Goal: Task Accomplishment & Management: Complete application form

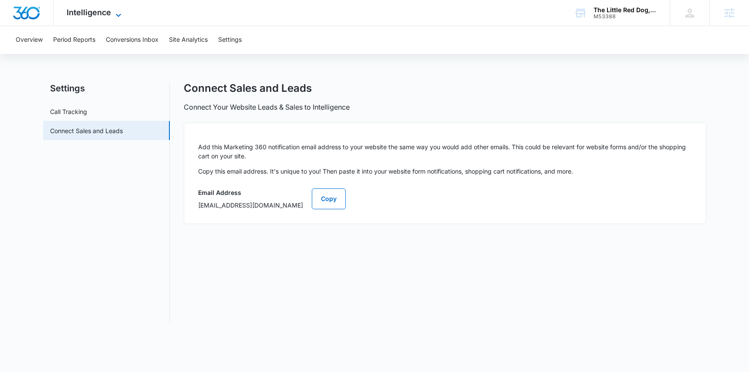
click at [81, 13] on span "Intelligence" at bounding box center [89, 12] width 44 height 9
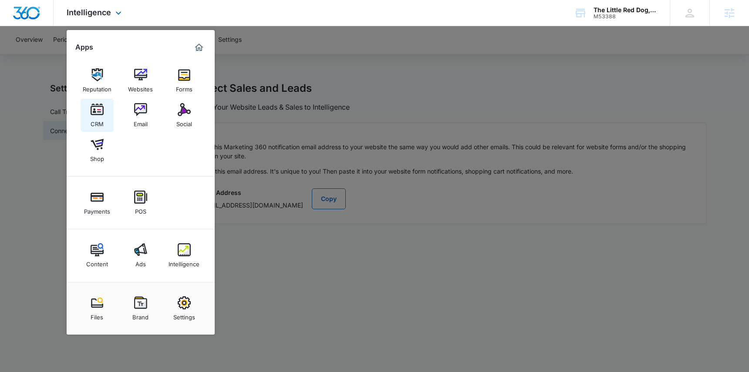
click at [98, 112] on img at bounding box center [97, 109] width 13 height 13
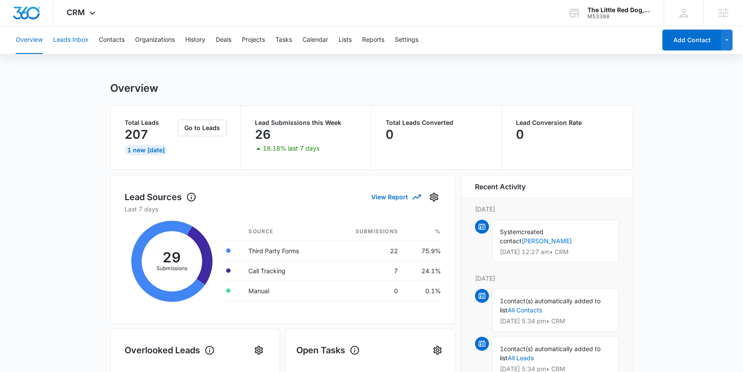
click at [74, 41] on button "Leads Inbox" at bounding box center [70, 40] width 35 height 28
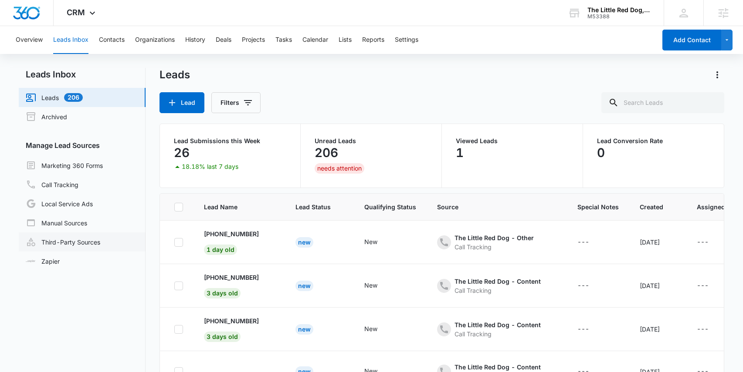
click at [82, 241] on link "Third-Party Sources" at bounding box center [63, 242] width 74 height 10
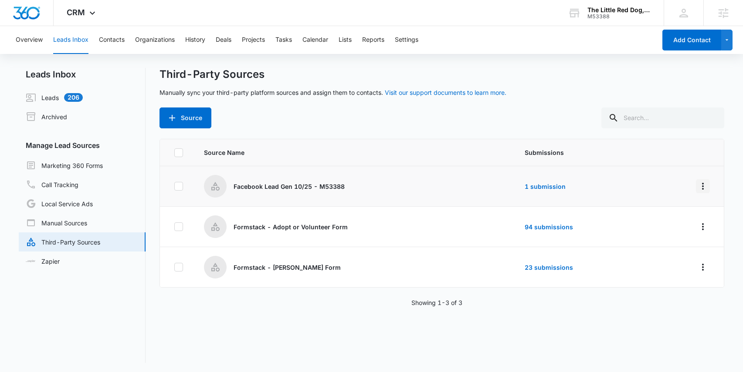
click at [702, 186] on icon "Overflow Menu" at bounding box center [703, 186] width 2 height 7
click at [635, 224] on div "Edit" at bounding box center [657, 224] width 49 height 6
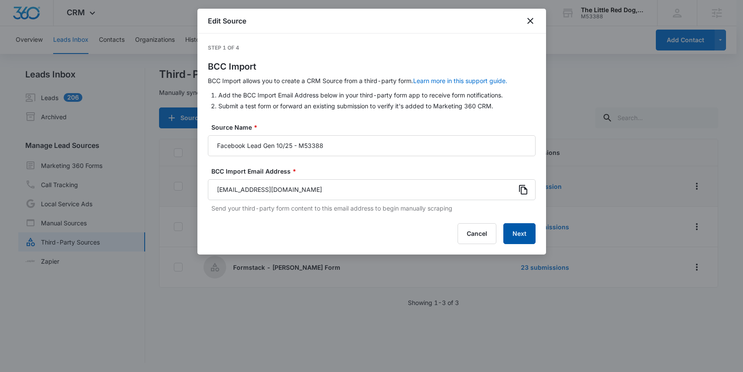
click at [521, 233] on button "Next" at bounding box center [519, 233] width 32 height 21
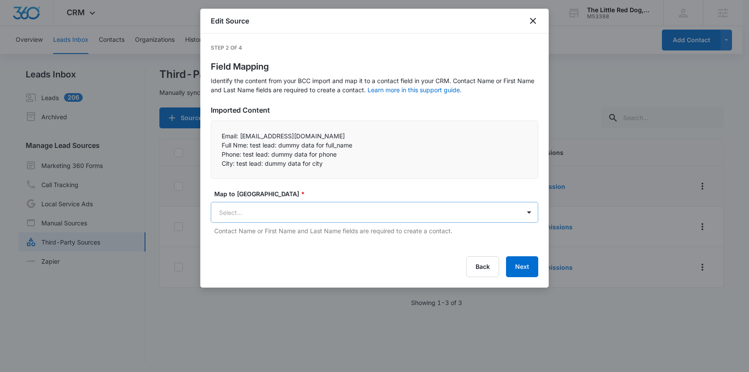
click at [266, 213] on body "CRM Apps Reputation Websites Forms CRM Email Social Shop Payments POS Content A…" at bounding box center [374, 187] width 749 height 374
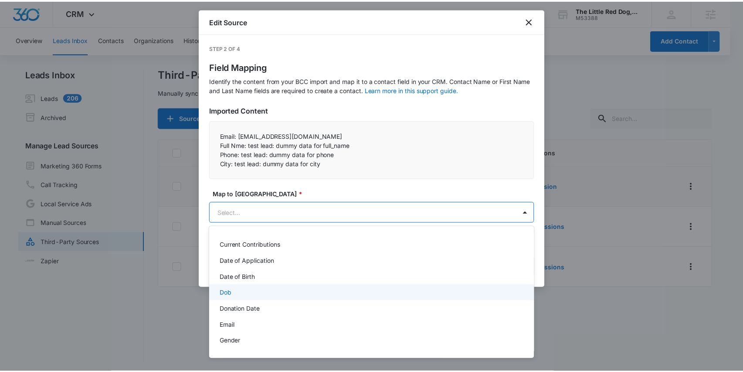
scroll to position [135, 0]
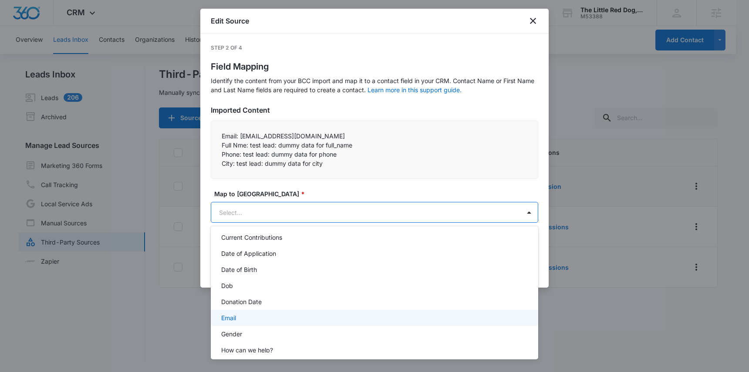
click at [284, 315] on div "Email" at bounding box center [373, 318] width 305 height 9
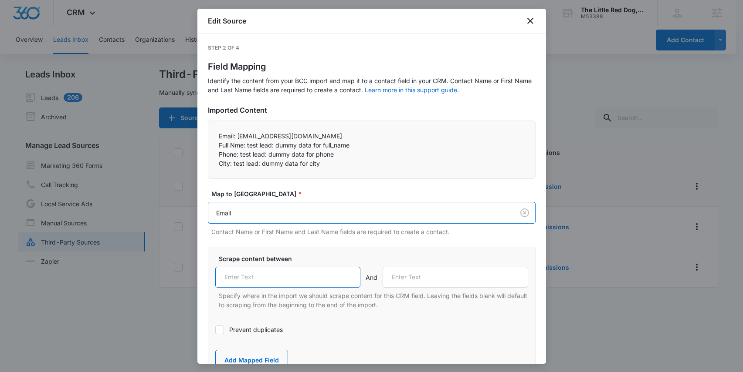
click at [263, 280] on input "text" at bounding box center [287, 277] width 145 height 21
type input "Email:"
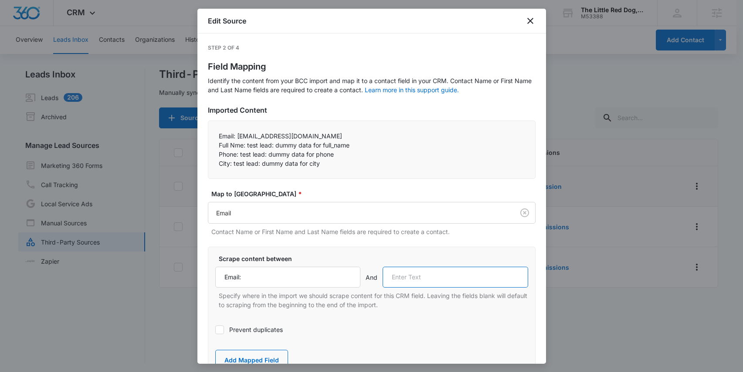
click at [428, 279] on input "text" at bounding box center [454, 277] width 145 height 21
drag, startPoint x: 218, startPoint y: 144, endPoint x: 247, endPoint y: 144, distance: 28.7
click at [247, 144] on p "Full Nme: test lead: dummy data for full_name" at bounding box center [372, 145] width 306 height 9
copy p "Full Nme:"
click at [413, 278] on input "text" at bounding box center [454, 277] width 145 height 21
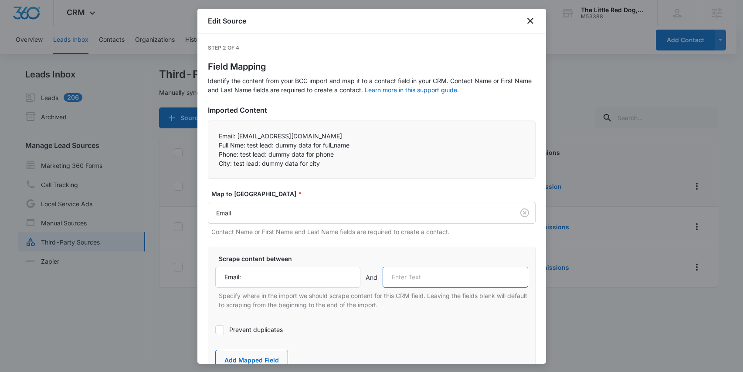
paste input "Full Nme:"
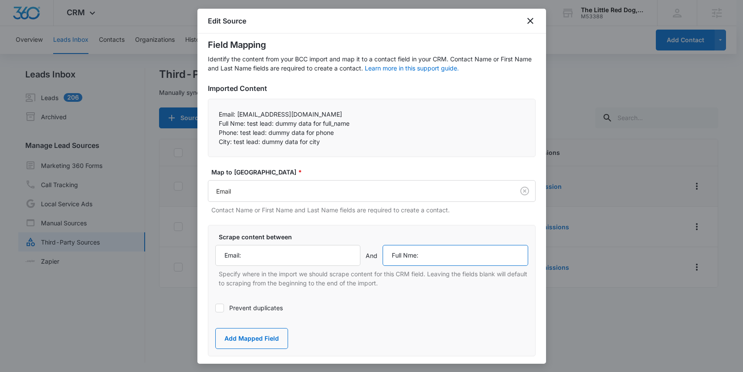
scroll to position [36, 0]
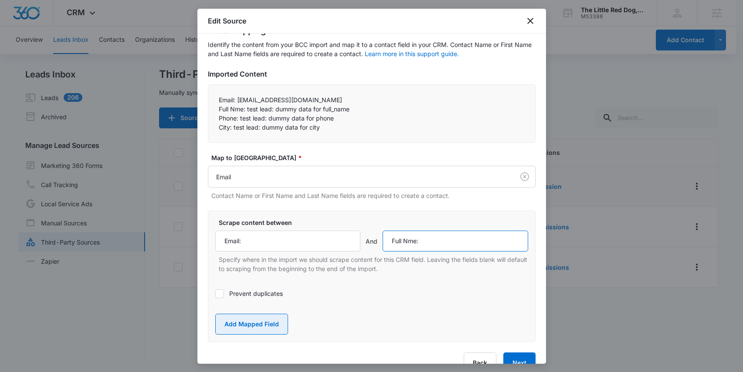
type input "Full Nme:"
click at [252, 326] on button "Add Mapped Field" at bounding box center [251, 324] width 73 height 21
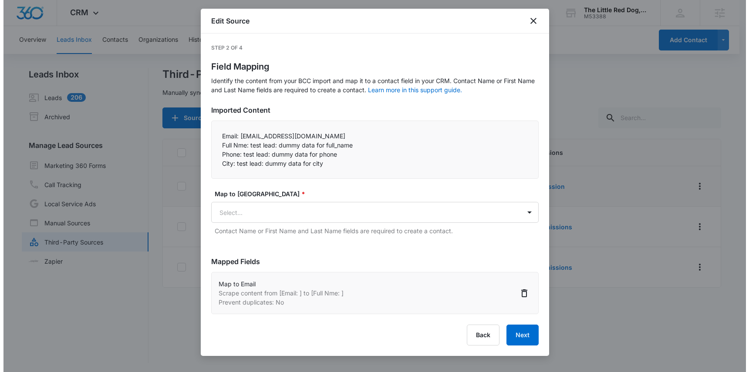
scroll to position [0, 0]
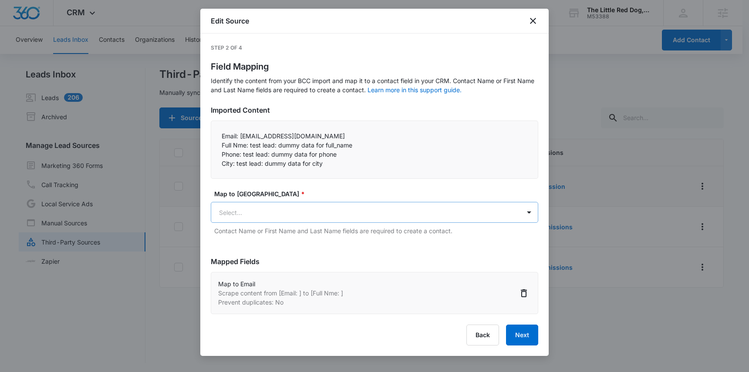
click at [254, 212] on body "CRM Apps Reputation Websites Forms CRM Email Social Shop Payments POS Content A…" at bounding box center [374, 187] width 749 height 374
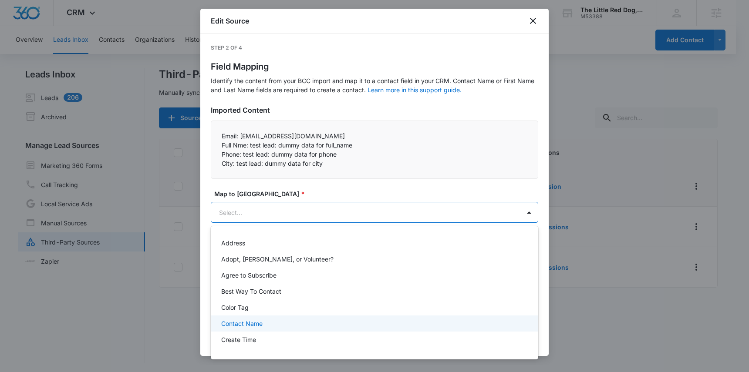
click at [261, 328] on div "Contact Name" at bounding box center [375, 324] width 328 height 16
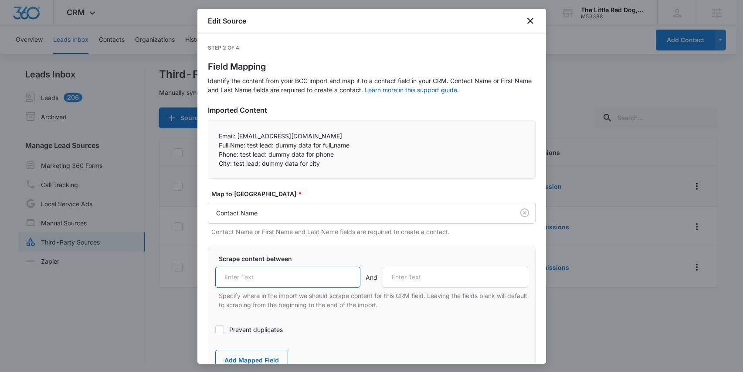
click at [247, 275] on input "text" at bounding box center [287, 277] width 145 height 21
paste input "Full Nme:"
type input "Full Nme:"
drag, startPoint x: 218, startPoint y: 153, endPoint x: 240, endPoint y: 154, distance: 21.8
click at [240, 154] on p "Phone: test lead: dummy data for phone" at bounding box center [372, 154] width 306 height 9
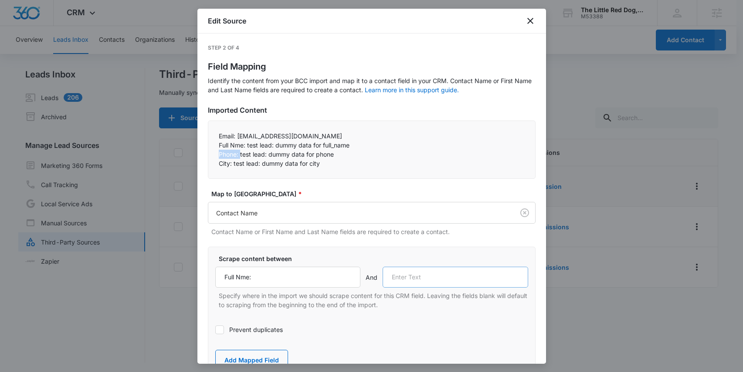
copy p "Phone:"
click at [429, 277] on input "text" at bounding box center [454, 277] width 145 height 21
paste input "Phone:"
type input "Phone:"
click at [255, 355] on button "Add Mapped Field" at bounding box center [251, 360] width 73 height 21
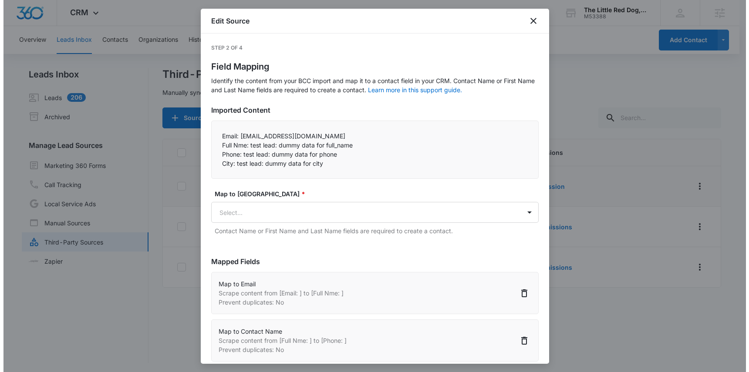
scroll to position [16, 0]
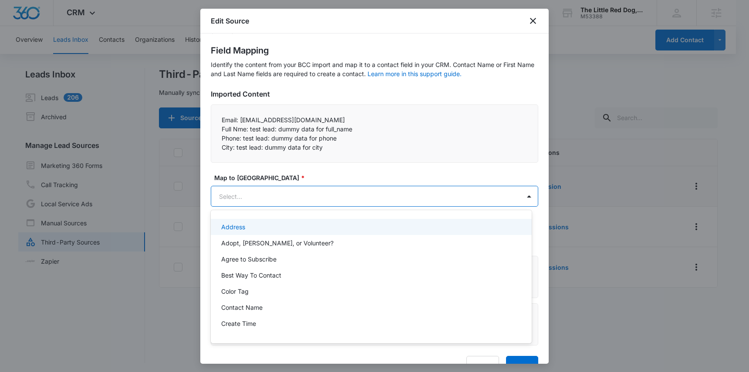
click at [257, 192] on body "CRM Apps Reputation Websites Forms CRM Email Social Shop Payments POS Content A…" at bounding box center [374, 186] width 749 height 372
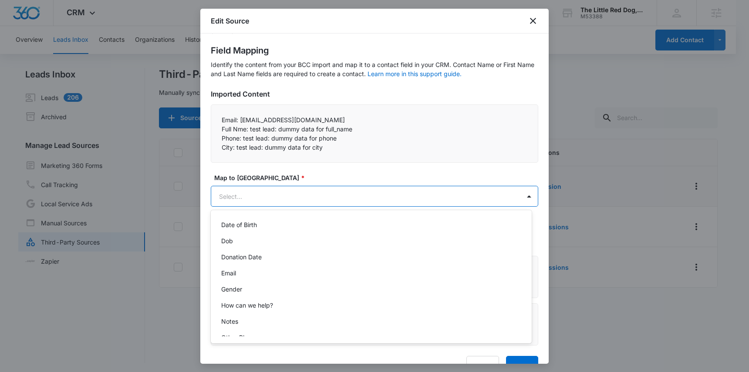
scroll to position [225, 0]
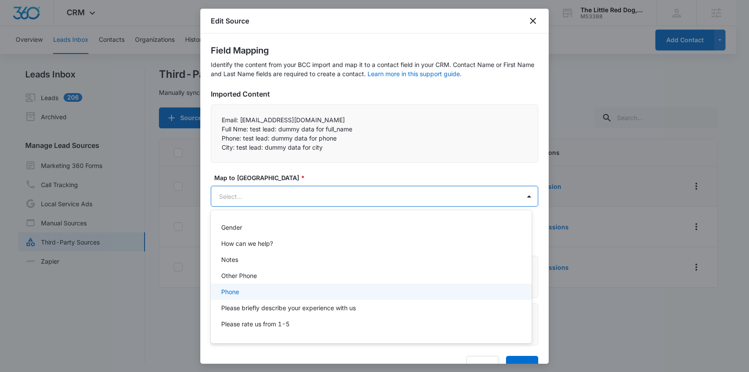
click at [273, 288] on div "Phone" at bounding box center [370, 291] width 298 height 9
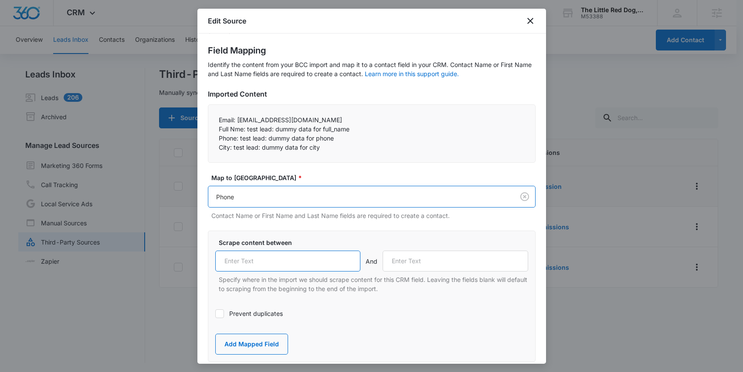
click at [246, 264] on input "text" at bounding box center [287, 261] width 145 height 21
paste input "Phone:"
type input "Phone:"
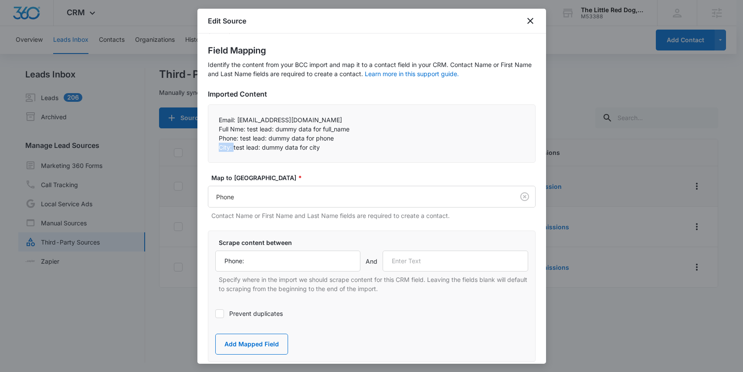
drag, startPoint x: 219, startPoint y: 146, endPoint x: 233, endPoint y: 148, distance: 14.9
click at [233, 148] on p "City: test lead: dummy data for city" at bounding box center [372, 147] width 306 height 9
copy p "City:"
click at [429, 259] on input "text" at bounding box center [454, 261] width 145 height 21
paste input "City:"
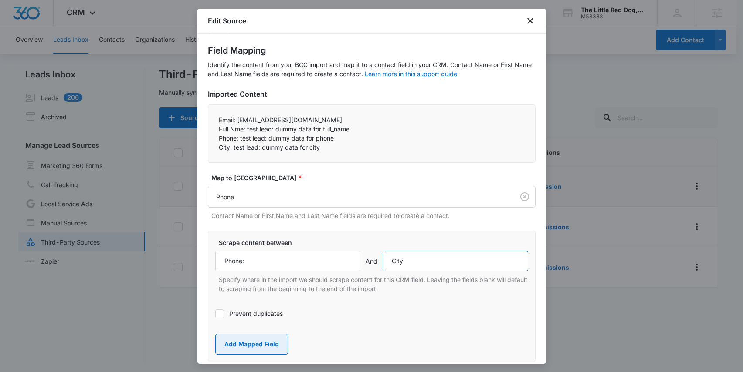
type input "City:"
click at [253, 342] on button "Add Mapped Field" at bounding box center [251, 344] width 73 height 21
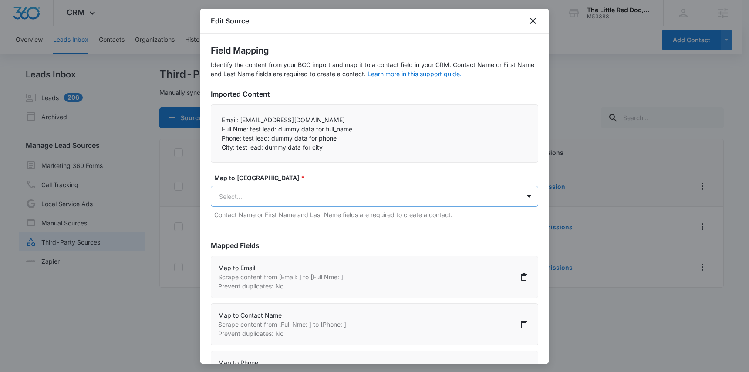
click at [255, 198] on body "CRM Apps Reputation Websites Forms CRM Email Social Shop Payments POS Content A…" at bounding box center [374, 187] width 749 height 374
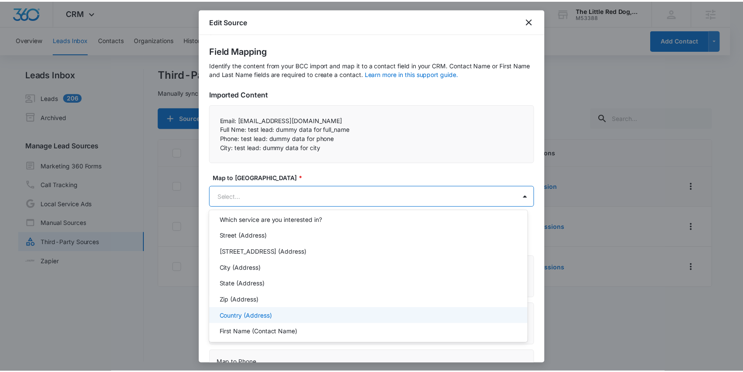
scroll to position [464, 0]
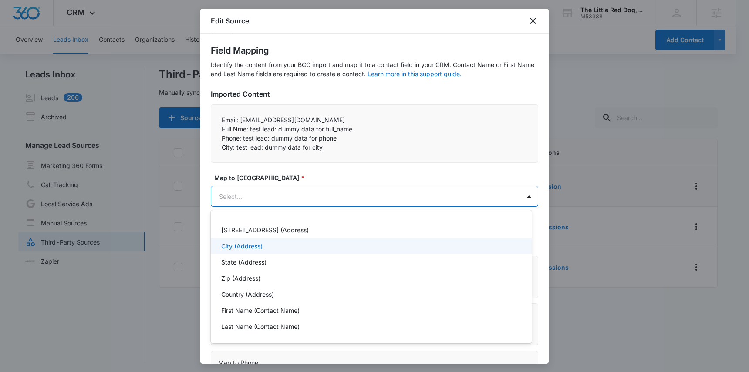
click at [280, 242] on div "City (Address)" at bounding box center [370, 246] width 298 height 9
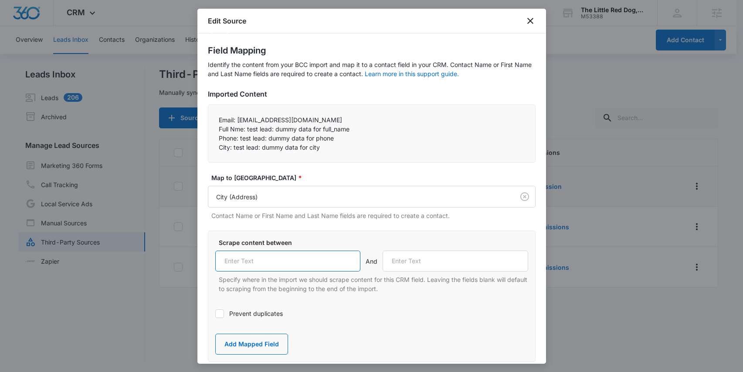
click at [264, 260] on input "text" at bounding box center [287, 261] width 145 height 21
paste input "City:"
type input "City:"
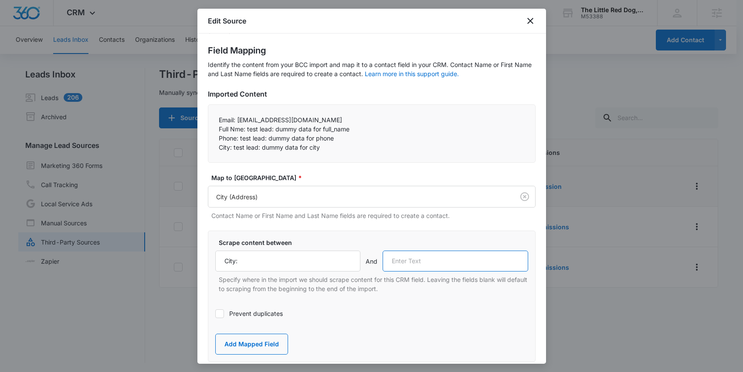
click at [436, 265] on input "text" at bounding box center [454, 261] width 145 height 21
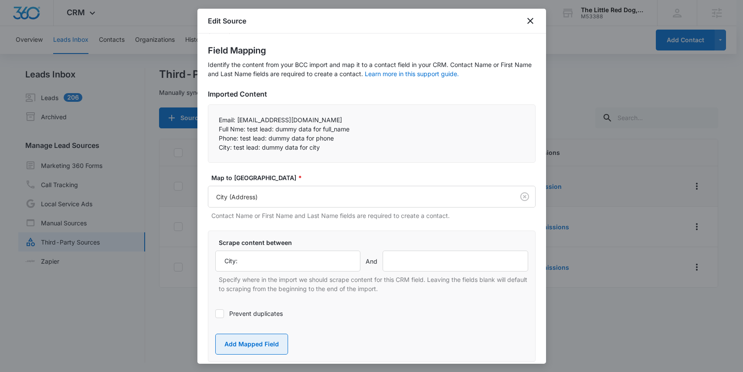
click at [253, 343] on button "Add Mapped Field" at bounding box center [251, 344] width 73 height 21
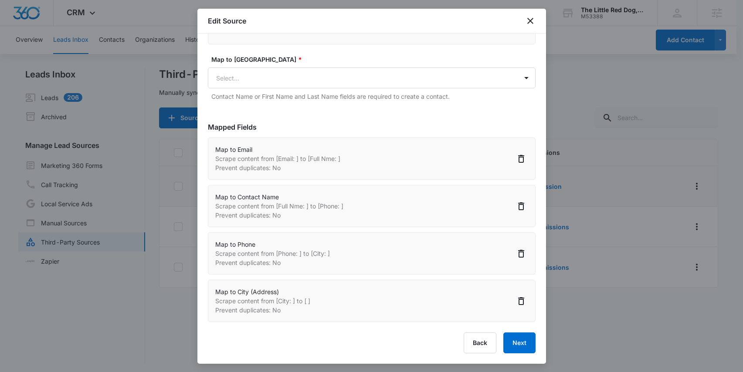
scroll to position [1, 0]
click at [515, 344] on button "Next" at bounding box center [519, 343] width 32 height 21
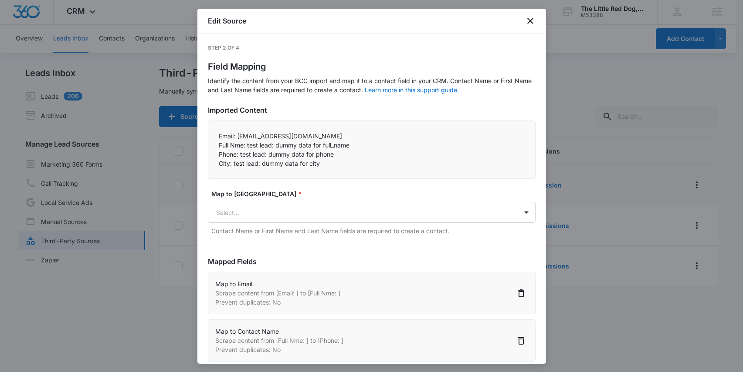
select select "185"
select select "77"
select select "184"
select select "188"
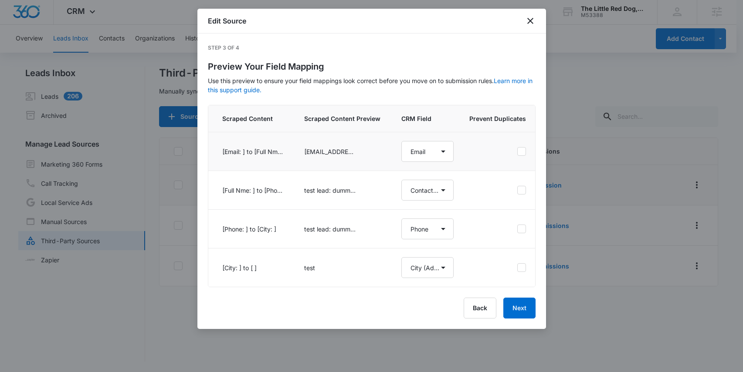
click at [519, 151] on icon at bounding box center [521, 152] width 8 height 8
click at [517, 152] on input "checkbox" at bounding box center [517, 152] width 0 height 0
select select "185"
select select "77"
select select "184"
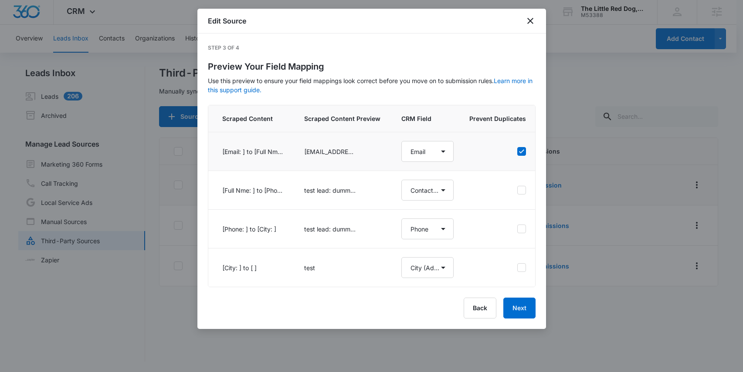
select select "188"
click at [518, 313] on button "Next" at bounding box center [519, 308] width 32 height 21
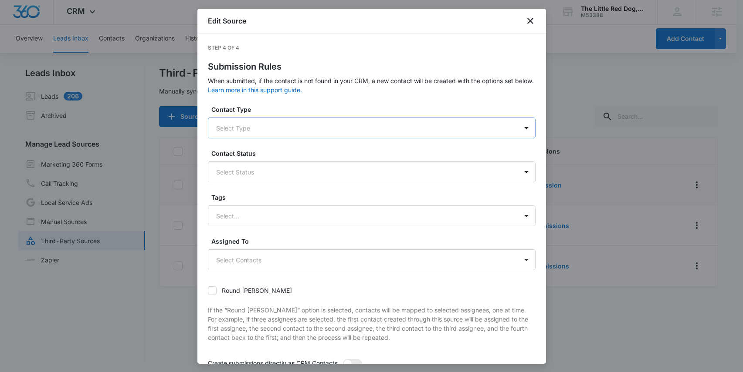
click at [251, 131] on div at bounding box center [361, 128] width 290 height 11
click at [262, 127] on div at bounding box center [361, 128] width 290 height 11
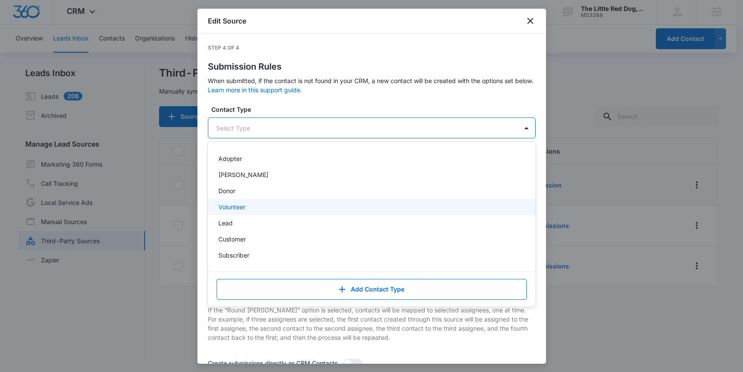
scroll to position [0, 0]
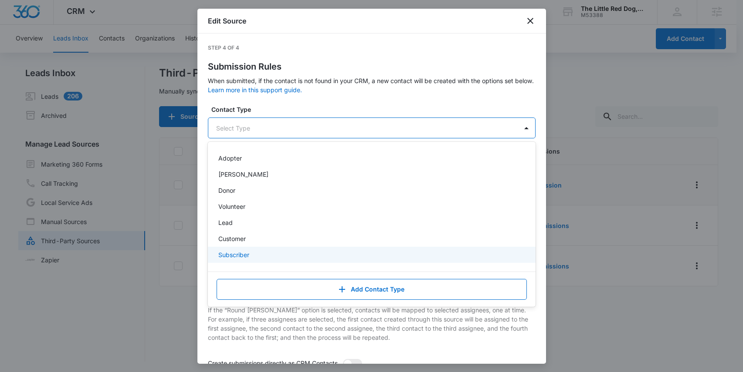
click at [264, 252] on div "Subscriber" at bounding box center [370, 254] width 305 height 9
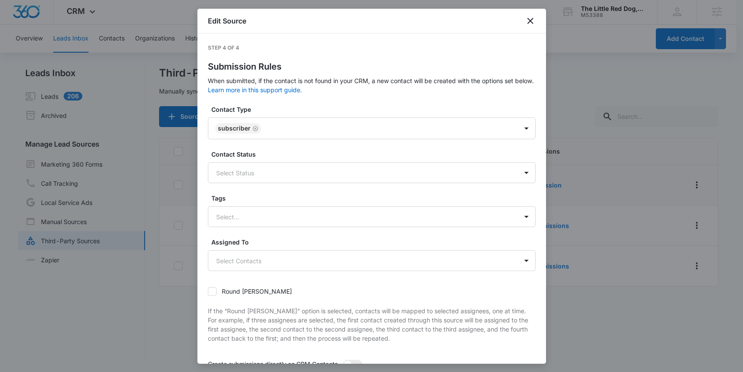
click at [203, 167] on div "Step 4 of 4 Submission Rules When submitted, if the contact is not found in you…" at bounding box center [371, 199] width 348 height 331
click at [241, 170] on div at bounding box center [361, 173] width 290 height 11
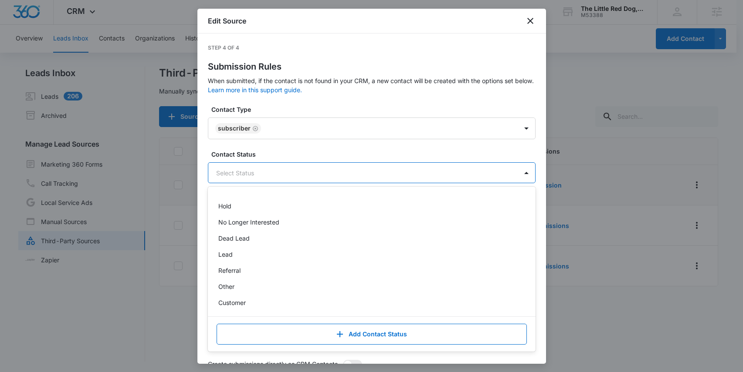
scroll to position [91, 0]
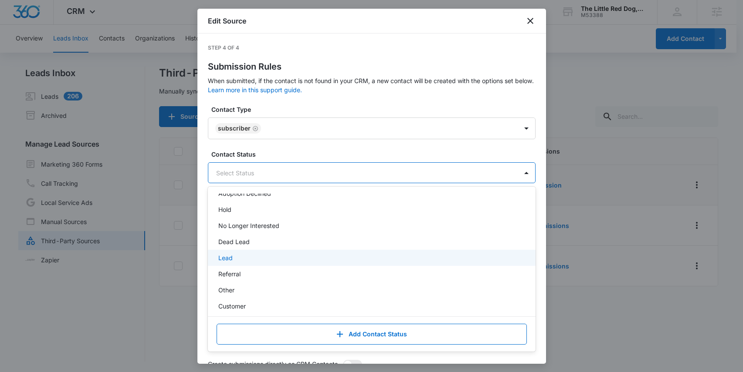
click at [365, 263] on div "Lead" at bounding box center [372, 258] width 328 height 16
click at [338, 148] on form "Contact Type Subscriber Contact Status option Lead, selected. Adoption Declined…" at bounding box center [372, 258] width 328 height 307
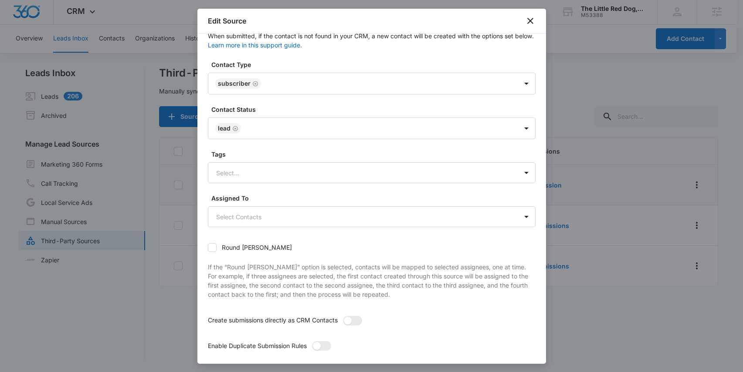
scroll to position [90, 0]
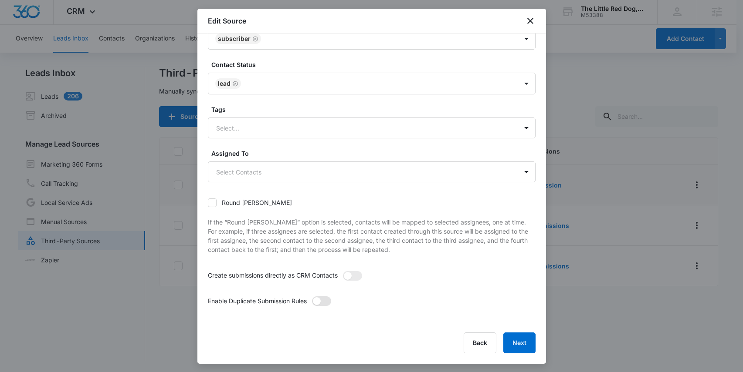
click at [321, 302] on span at bounding box center [317, 302] width 8 height 8
click at [311, 296] on input "checkbox" at bounding box center [311, 296] width 0 height 0
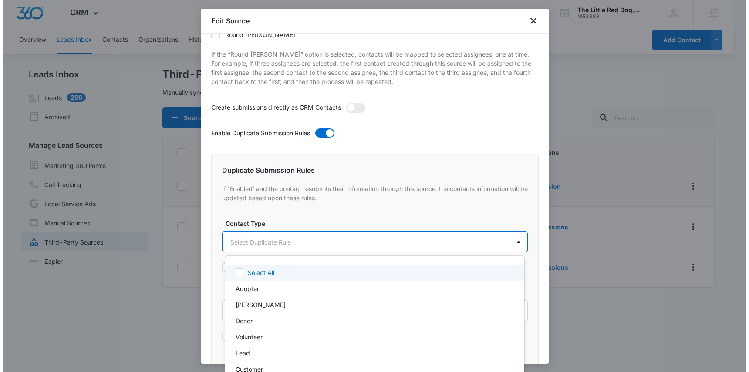
scroll to position [0, 0]
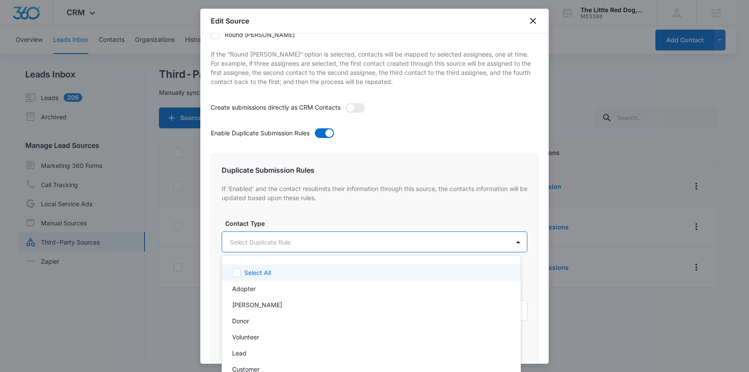
click at [276, 238] on body "CRM Apps Reputation Websites Forms CRM Email Social Shop Payments POS Content A…" at bounding box center [374, 186] width 749 height 372
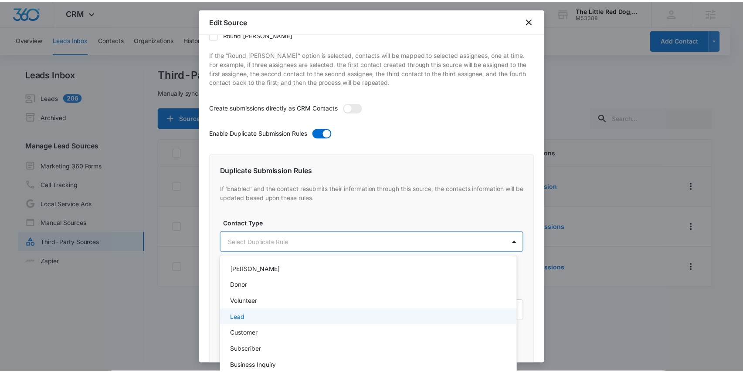
scroll to position [34, 0]
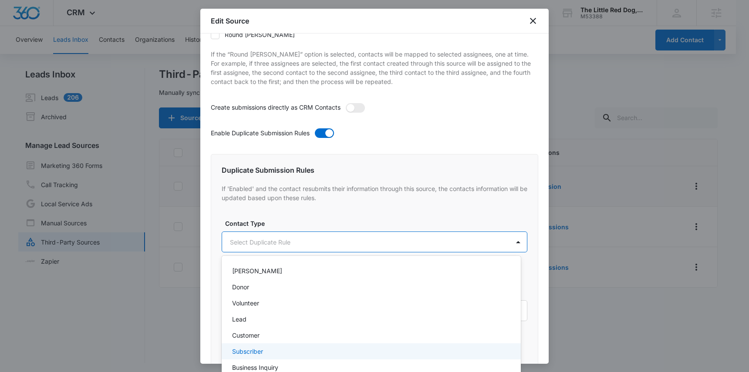
drag, startPoint x: 271, startPoint y: 348, endPoint x: 274, endPoint y: 342, distance: 6.6
click at [271, 348] on div "Subscriber" at bounding box center [370, 351] width 277 height 9
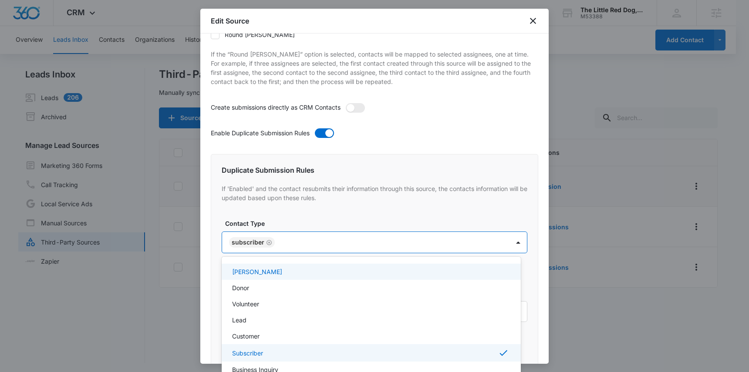
click at [320, 220] on div at bounding box center [374, 186] width 749 height 372
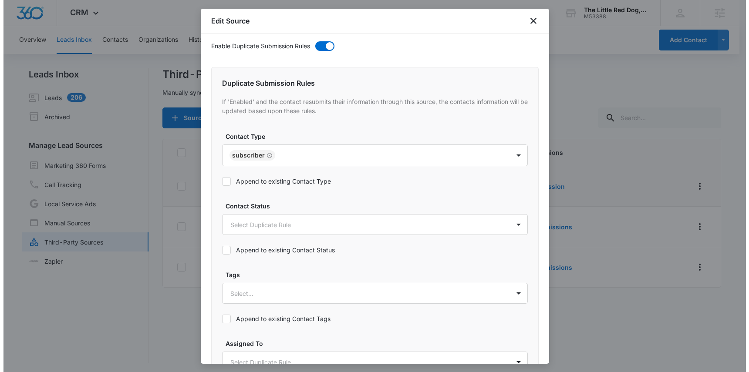
scroll to position [349, 0]
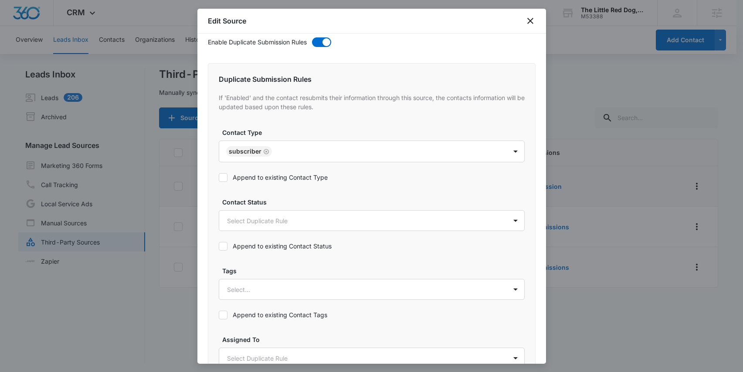
click at [224, 180] on icon at bounding box center [223, 178] width 8 height 8
click at [219, 178] on input "Append to existing Contact Type" at bounding box center [219, 178] width 0 height 0
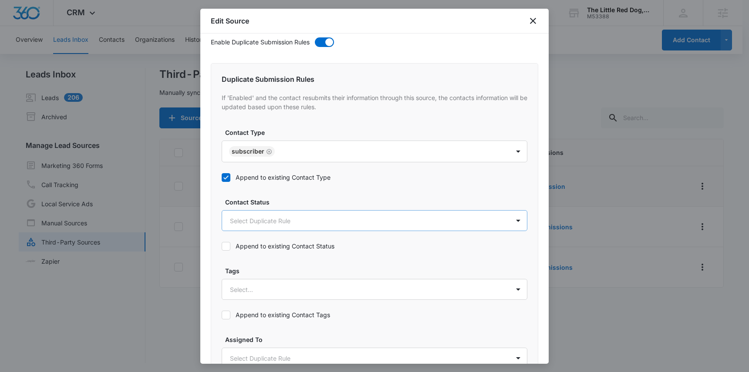
click at [262, 219] on body "CRM Apps Reputation Websites Forms CRM Email Social Shop Payments POS Content A…" at bounding box center [374, 187] width 749 height 374
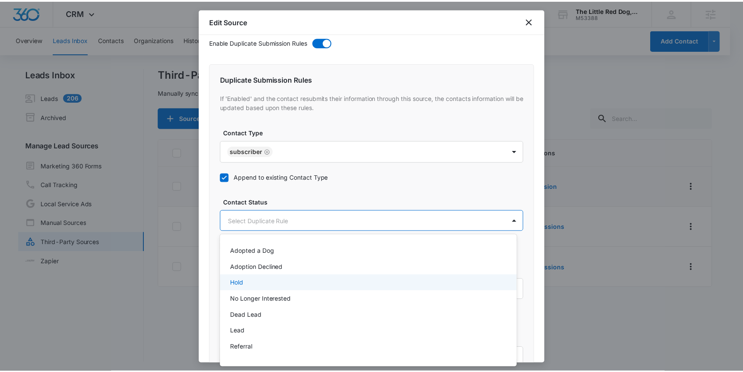
scroll to position [118, 0]
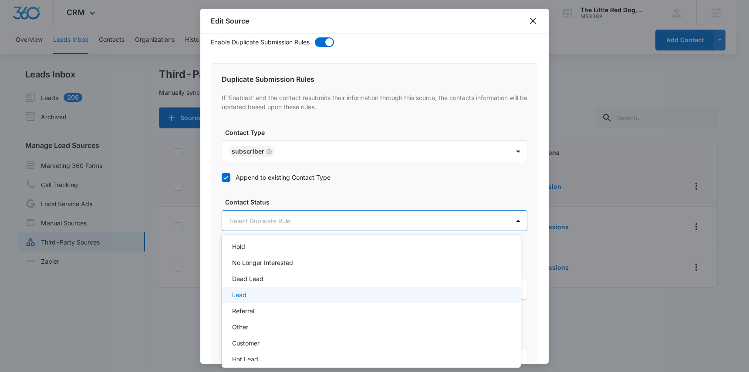
click at [250, 293] on div "Lead" at bounding box center [370, 295] width 277 height 9
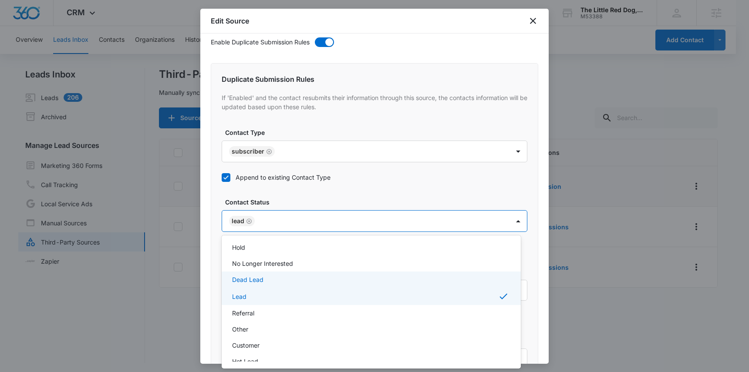
click at [216, 271] on div at bounding box center [374, 186] width 749 height 372
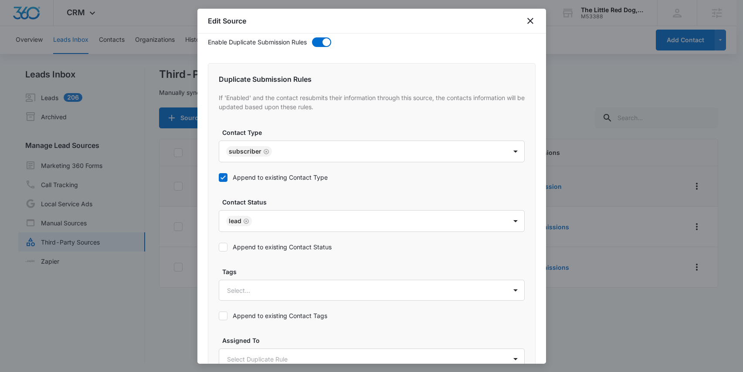
click at [224, 246] on icon at bounding box center [223, 247] width 8 height 8
click at [219, 247] on input "Append to existing Contact Status" at bounding box center [219, 247] width 0 height 0
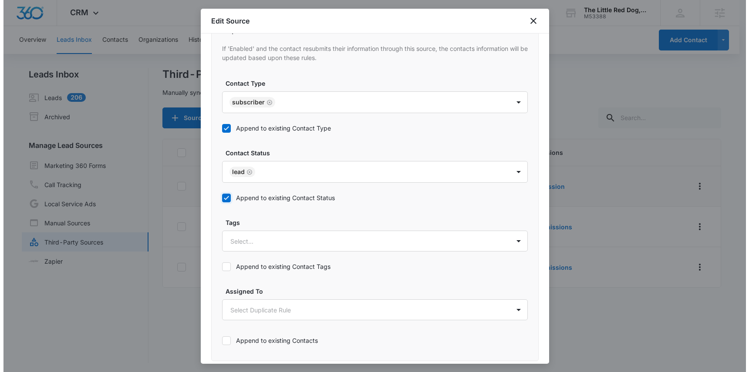
scroll to position [396, 0]
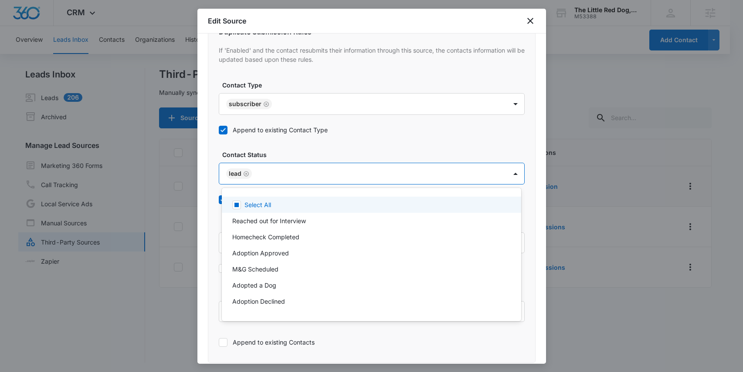
click at [497, 177] on body "CRM Apps Reputation Websites Forms CRM Email Social Shop Payments POS Content A…" at bounding box center [371, 186] width 743 height 372
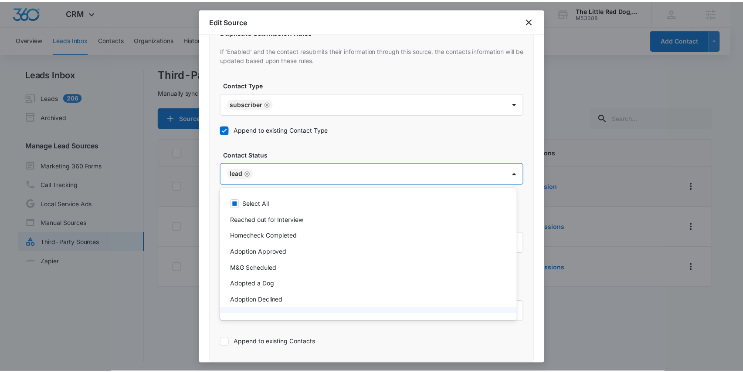
scroll to position [0, 0]
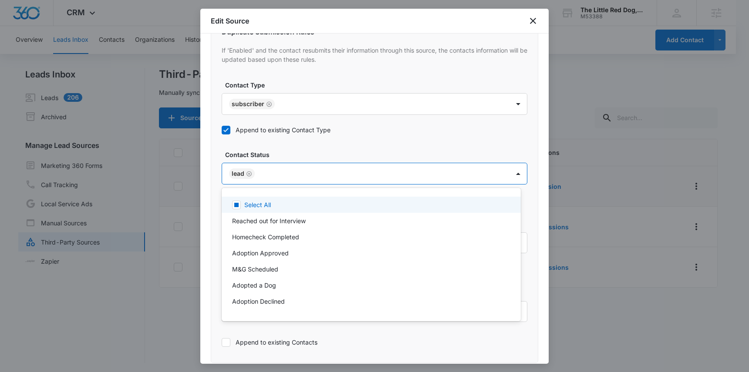
click at [302, 152] on div at bounding box center [374, 186] width 749 height 372
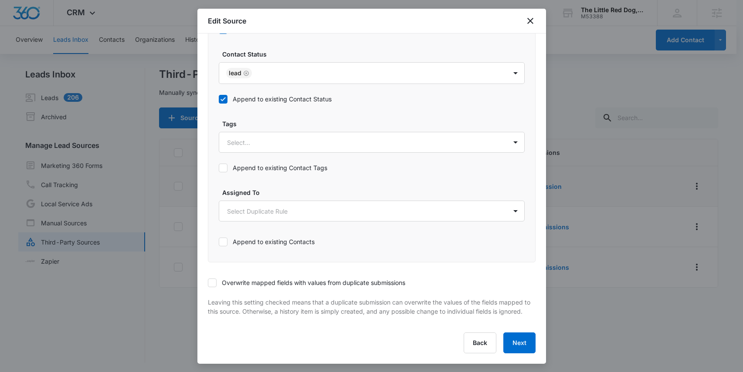
scroll to position [506, 0]
click at [213, 279] on icon at bounding box center [212, 283] width 8 height 8
click at [208, 283] on input "Overwrite mapped fields with values from duplicate submissions" at bounding box center [208, 283] width 0 height 0
click at [513, 342] on button "Next" at bounding box center [519, 343] width 32 height 21
